Goal: Task Accomplishment & Management: Use online tool/utility

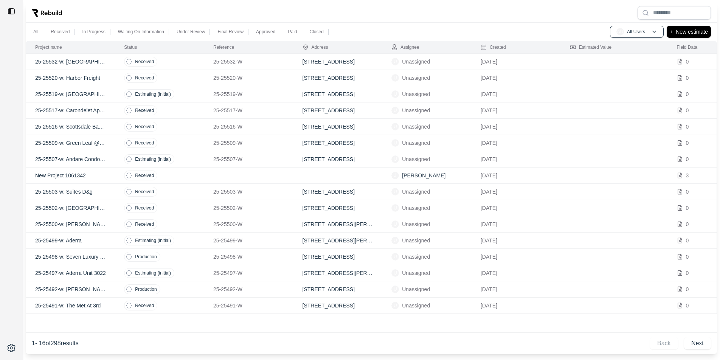
click at [289, 11] on div at bounding box center [371, 13] width 691 height 20
click at [649, 39] on div "All Received In Progress Waiting On Information Under Review Final Review Appro…" at bounding box center [371, 32] width 691 height 18
click at [649, 38] on div "All Received In Progress Waiting On Information Under Review Final Review Appro…" at bounding box center [371, 32] width 691 height 18
click at [649, 35] on button "AU All Users" at bounding box center [637, 32] width 54 height 12
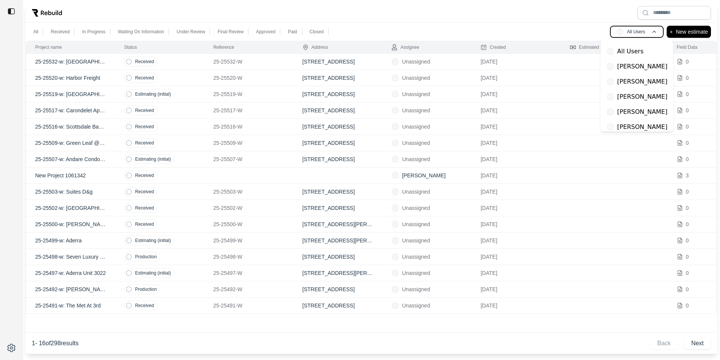
click at [649, 35] on button "AU All Users" at bounding box center [637, 32] width 54 height 12
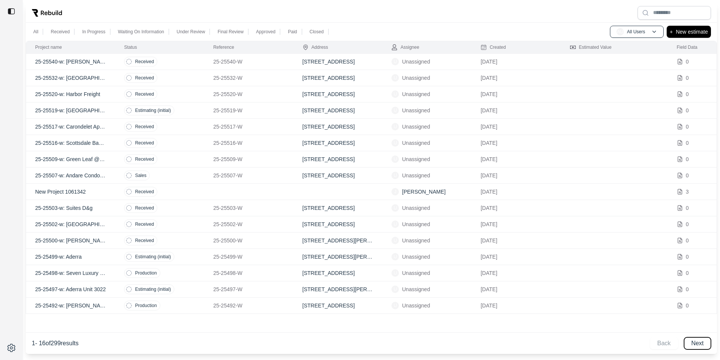
click at [701, 341] on button "Next" at bounding box center [697, 343] width 27 height 12
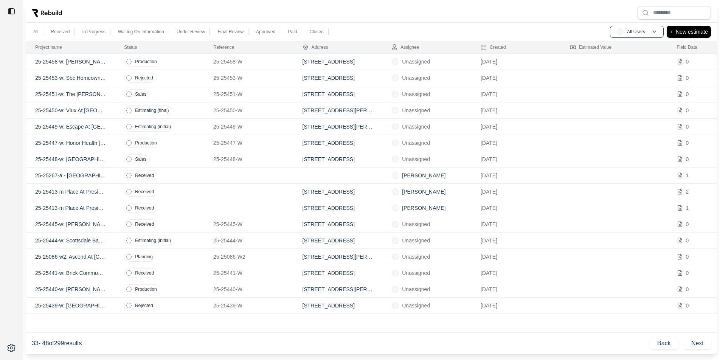
click at [258, 174] on td at bounding box center [248, 175] width 89 height 16
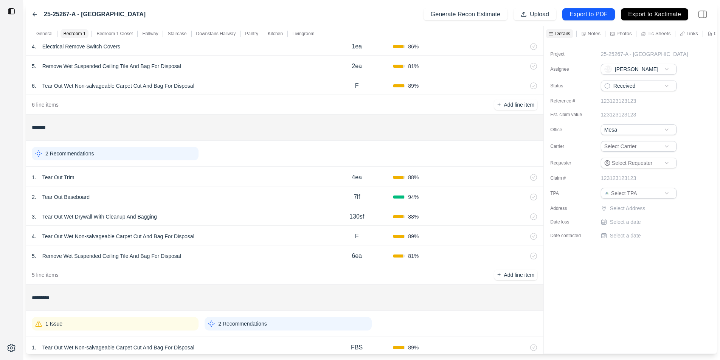
scroll to position [533, 0]
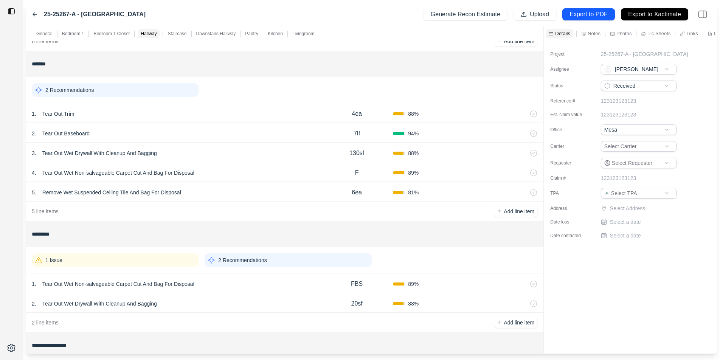
click at [265, 151] on div "3 . Tear Out Wet Drywall With Cleanup And Bagging" at bounding box center [176, 153] width 289 height 11
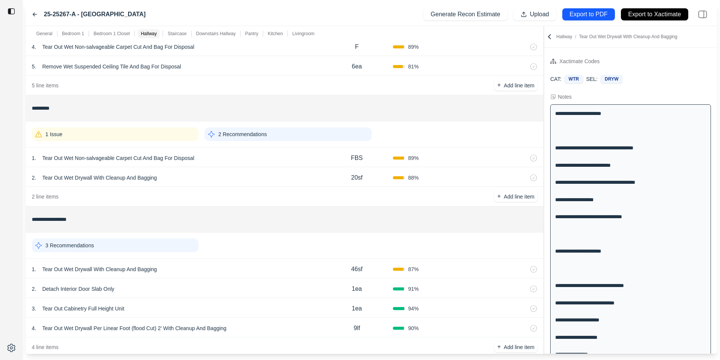
scroll to position [670, 0]
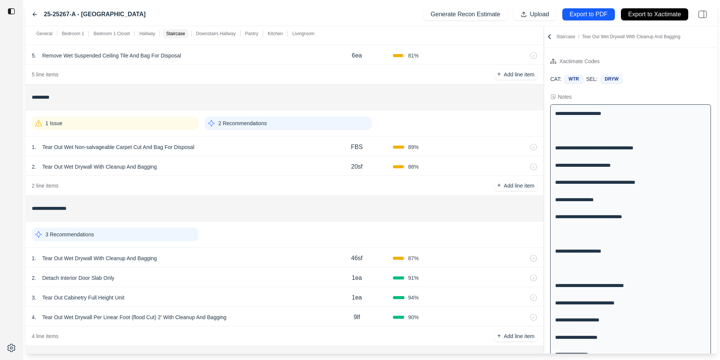
click at [172, 118] on div "1 Issue" at bounding box center [115, 123] width 167 height 14
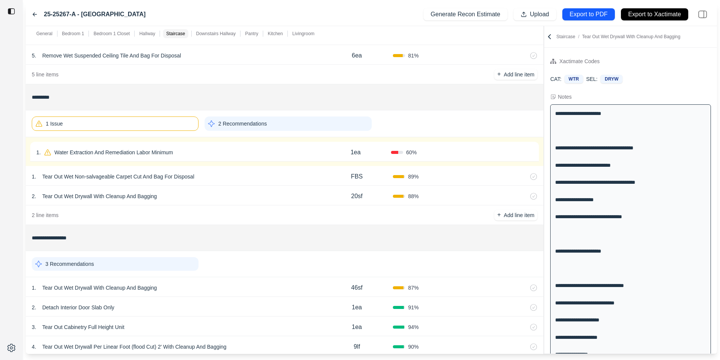
click at [216, 149] on div "1 . Water Extraction And Remediation Labor Minimum" at bounding box center [178, 152] width 284 height 11
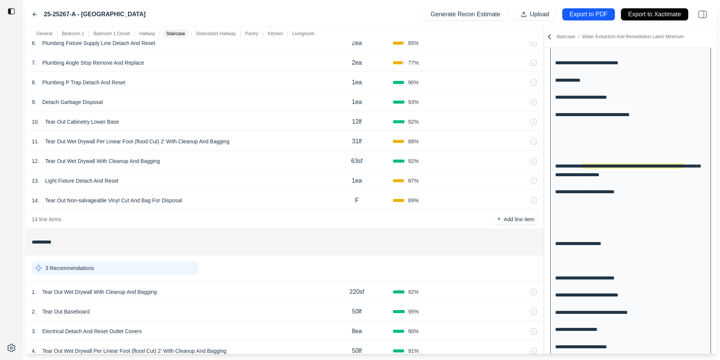
scroll to position [1372, 0]
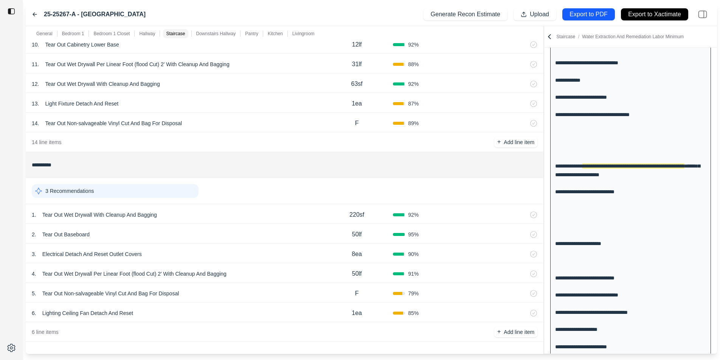
click at [295, 250] on div "3 . Electrical Detach And Reset Outlet Covers" at bounding box center [176, 254] width 289 height 11
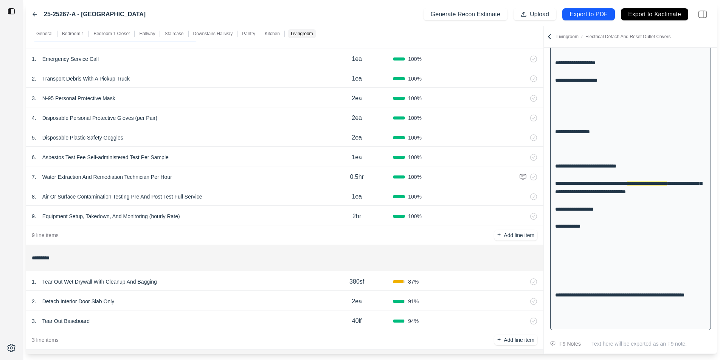
scroll to position [0, 0]
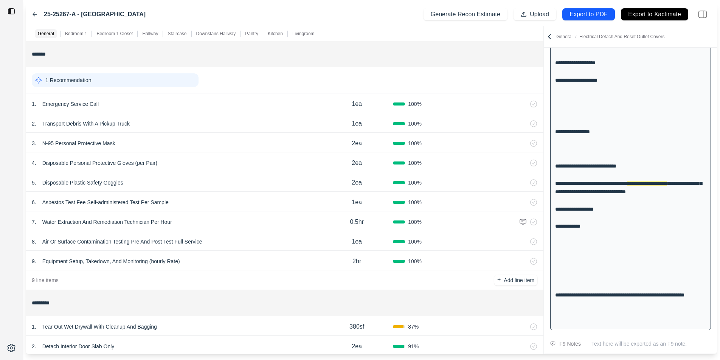
click at [36, 11] on icon at bounding box center [35, 14] width 6 height 6
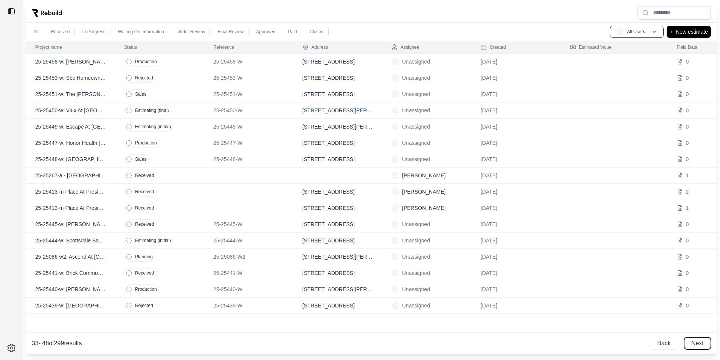
click at [700, 341] on button "Next" at bounding box center [697, 343] width 27 height 12
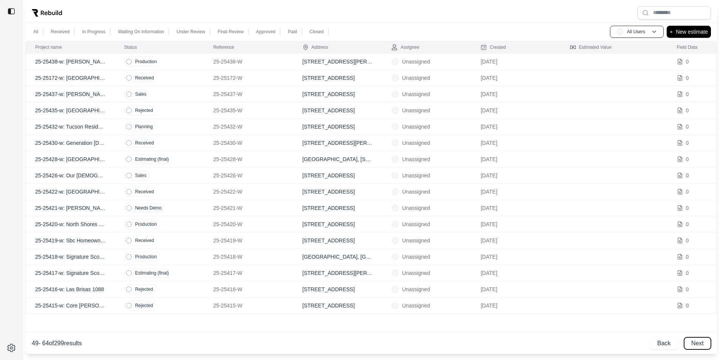
click at [700, 341] on button "Next" at bounding box center [697, 343] width 27 height 12
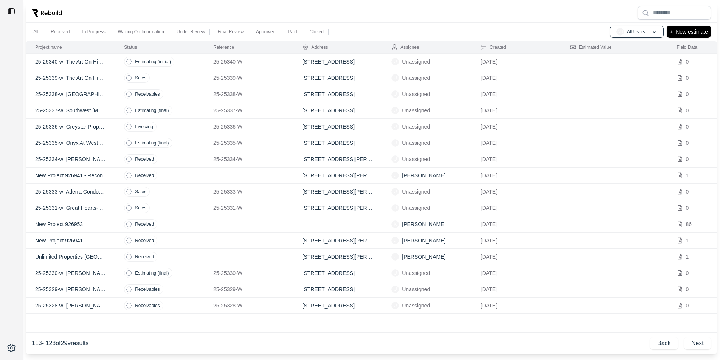
click at [276, 226] on td at bounding box center [248, 224] width 89 height 16
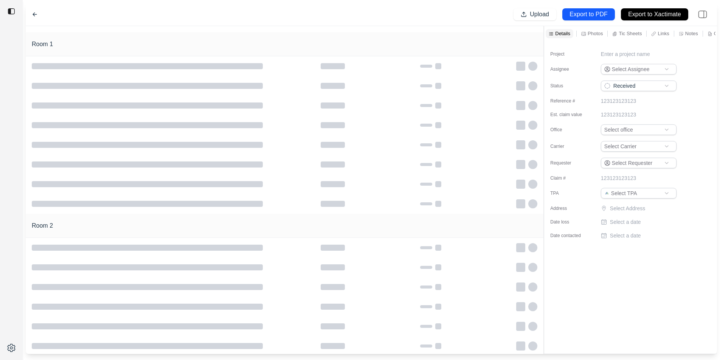
type input "**********"
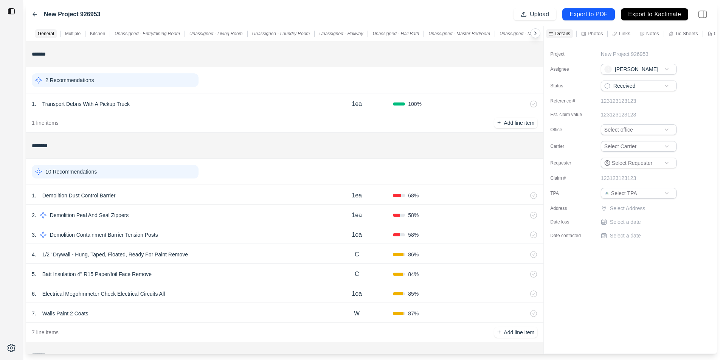
click at [30, 13] on div "New Project 926953 Upload Export to PDF Export to Xactimate" at bounding box center [371, 14] width 691 height 23
click at [34, 14] on icon at bounding box center [35, 14] width 4 height 3
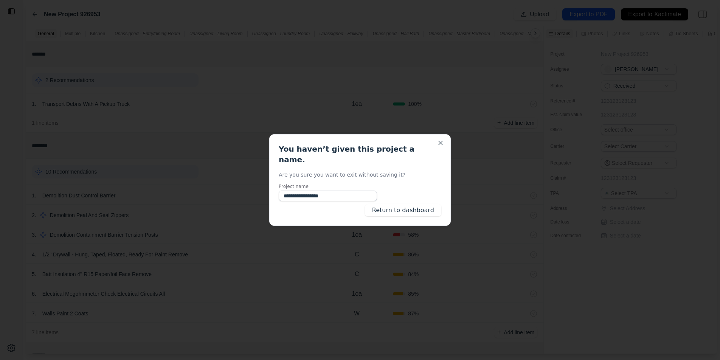
click at [433, 213] on div "**********" at bounding box center [359, 179] width 181 height 91
click at [433, 209] on button "Return to dashboard" at bounding box center [403, 210] width 76 height 12
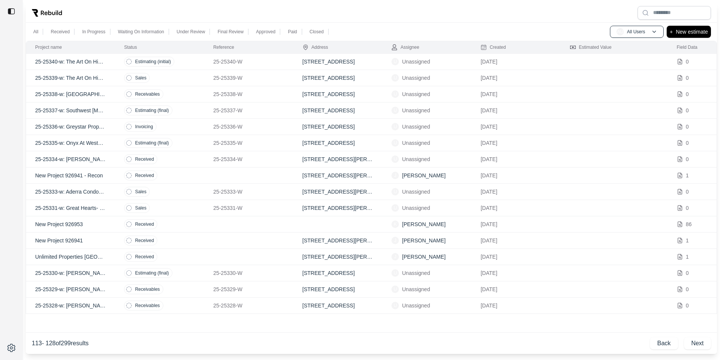
click at [448, 16] on div at bounding box center [371, 13] width 691 height 20
click at [173, 13] on div at bounding box center [371, 13] width 691 height 20
click at [366, 2] on div "All Received In Progress Waiting On Information Under Review Final Review Appro…" at bounding box center [360, 180] width 720 height 360
click at [307, 22] on div at bounding box center [371, 13] width 691 height 20
